Goal: Use online tool/utility: Utilize a website feature to perform a specific function

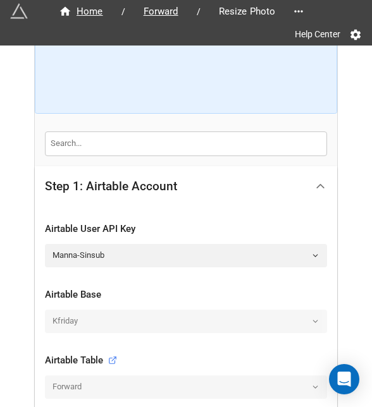
click at [314, 180] on icon at bounding box center [320, 186] width 13 height 13
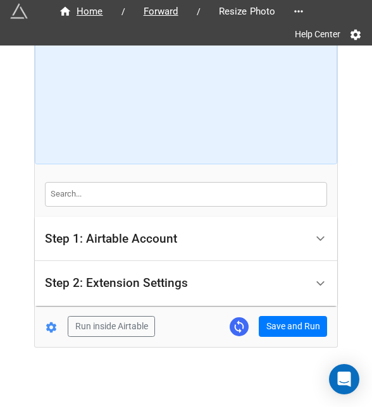
scroll to position [76, 0]
click at [304, 323] on button "Save and Run" at bounding box center [293, 327] width 68 height 22
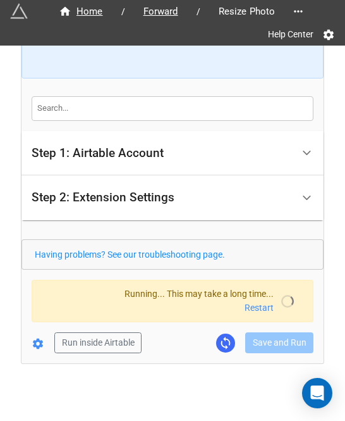
scroll to position [112, 0]
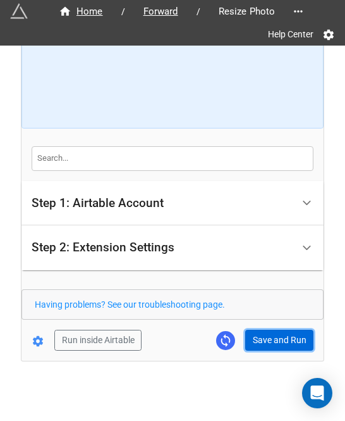
click at [252, 347] on button "Save and Run" at bounding box center [279, 341] width 68 height 22
click at [262, 335] on button "Save and Run" at bounding box center [279, 341] width 68 height 22
click at [274, 342] on button "Save and Run" at bounding box center [279, 341] width 68 height 22
drag, startPoint x: 254, startPoint y: 332, endPoint x: 344, endPoint y: 307, distance: 93.2
click at [254, 332] on button "Save and Run" at bounding box center [279, 341] width 68 height 22
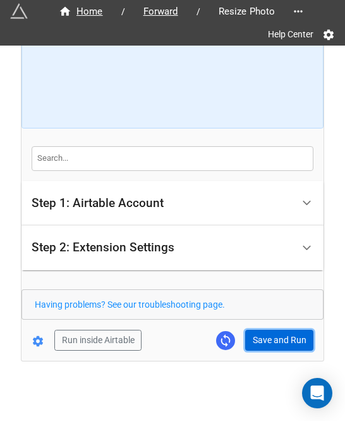
click at [267, 333] on button "Save and Run" at bounding box center [279, 341] width 68 height 22
click at [263, 338] on button "Save and Run" at bounding box center [279, 341] width 68 height 22
click at [290, 338] on button "Save and Run" at bounding box center [279, 341] width 68 height 22
click at [269, 340] on button "Save and Run" at bounding box center [279, 341] width 68 height 22
click at [280, 333] on button "Save and Run" at bounding box center [279, 341] width 68 height 22
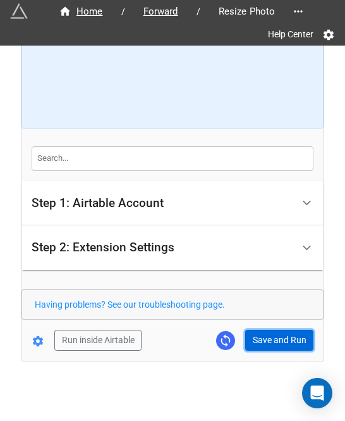
click at [251, 337] on button "Save and Run" at bounding box center [279, 341] width 68 height 22
click at [261, 330] on button "Save and Run" at bounding box center [279, 341] width 68 height 22
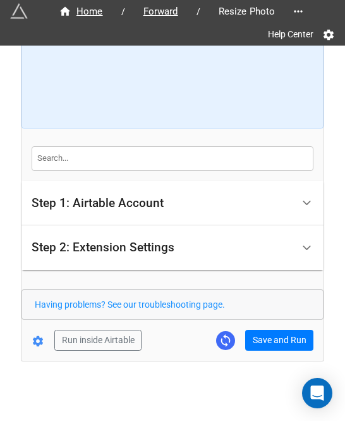
click at [263, 313] on div "Having problems? See our troubleshooting page." at bounding box center [173, 304] width 302 height 30
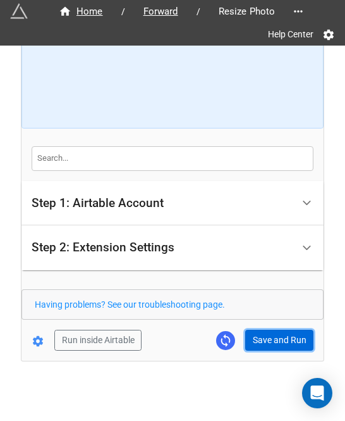
click at [264, 330] on button "Save and Run" at bounding box center [279, 341] width 68 height 22
click at [277, 344] on button "Save and Run" at bounding box center [279, 341] width 68 height 22
drag, startPoint x: 266, startPoint y: 331, endPoint x: 330, endPoint y: 327, distance: 64.0
click at [266, 331] on button "Save and Run" at bounding box center [279, 341] width 68 height 22
click at [260, 335] on button "Save and Run" at bounding box center [279, 341] width 68 height 22
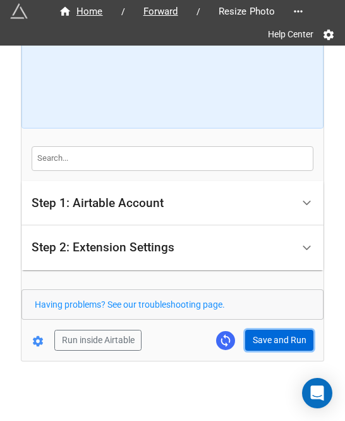
drag, startPoint x: 294, startPoint y: 342, endPoint x: 275, endPoint y: 340, distance: 19.1
click at [294, 342] on button "Save and Run" at bounding box center [279, 341] width 68 height 22
click at [272, 331] on button "Save and Run" at bounding box center [279, 341] width 68 height 22
click at [276, 341] on button "Save and Run" at bounding box center [279, 341] width 68 height 22
click at [258, 336] on button "Save and Run" at bounding box center [279, 341] width 68 height 22
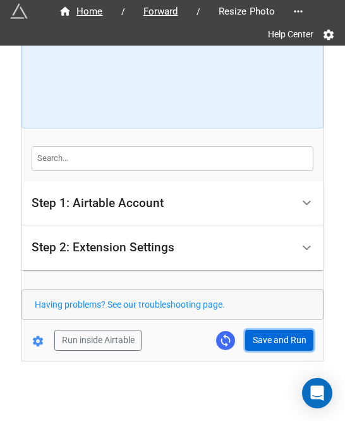
click at [271, 342] on button "Save and Run" at bounding box center [279, 341] width 68 height 22
click at [267, 342] on button "Save and Run" at bounding box center [279, 341] width 68 height 22
click at [268, 333] on button "Save and Run" at bounding box center [279, 341] width 68 height 22
drag, startPoint x: 264, startPoint y: 337, endPoint x: 302, endPoint y: 325, distance: 39.8
click at [264, 337] on button "Save and Run" at bounding box center [279, 341] width 68 height 22
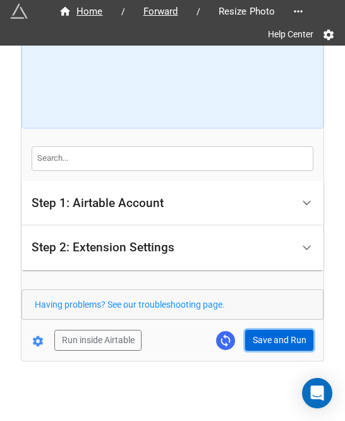
click at [280, 344] on button "Save and Run" at bounding box center [279, 341] width 68 height 22
click at [261, 341] on button "Save and Run" at bounding box center [279, 341] width 68 height 22
click at [272, 338] on button "Save and Run" at bounding box center [279, 341] width 68 height 22
click at [266, 340] on button "Save and Run" at bounding box center [279, 341] width 68 height 22
drag, startPoint x: 280, startPoint y: 340, endPoint x: 301, endPoint y: 351, distance: 24.1
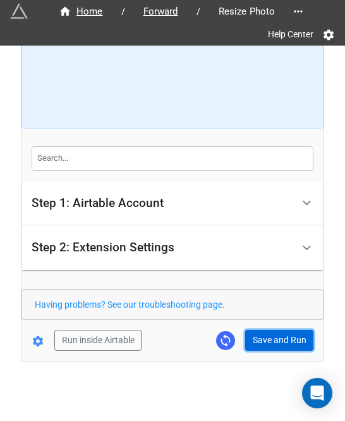
click at [280, 340] on button "Save and Run" at bounding box center [279, 341] width 68 height 22
click at [261, 342] on button "Save and Run" at bounding box center [279, 341] width 68 height 22
click at [264, 334] on button "Save and Run" at bounding box center [279, 341] width 68 height 22
click at [240, 336] on div "Run inside Airtable Save and Run" at bounding box center [168, 341] width 292 height 22
click at [297, 333] on button "Save and Run" at bounding box center [279, 341] width 68 height 22
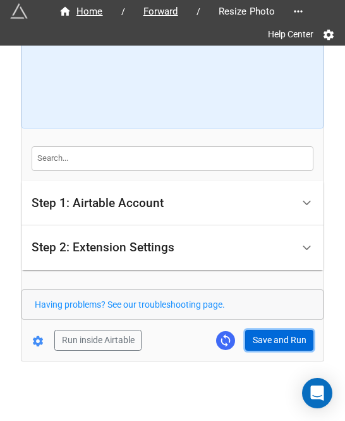
click at [263, 337] on button "Save and Run" at bounding box center [279, 341] width 68 height 22
drag, startPoint x: 271, startPoint y: 335, endPoint x: 328, endPoint y: 335, distance: 56.3
click at [271, 335] on button "Save and Run" at bounding box center [279, 341] width 68 height 22
drag, startPoint x: 273, startPoint y: 336, endPoint x: 324, endPoint y: 316, distance: 55.1
click at [273, 336] on button "Save and Run" at bounding box center [279, 341] width 68 height 22
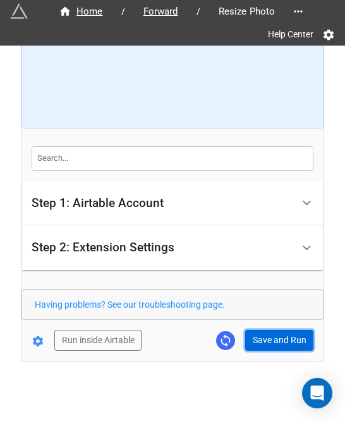
drag, startPoint x: 292, startPoint y: 338, endPoint x: 312, endPoint y: 328, distance: 22.1
click at [292, 338] on button "Save and Run" at bounding box center [279, 341] width 68 height 22
